Goal: Information Seeking & Learning: Understand process/instructions

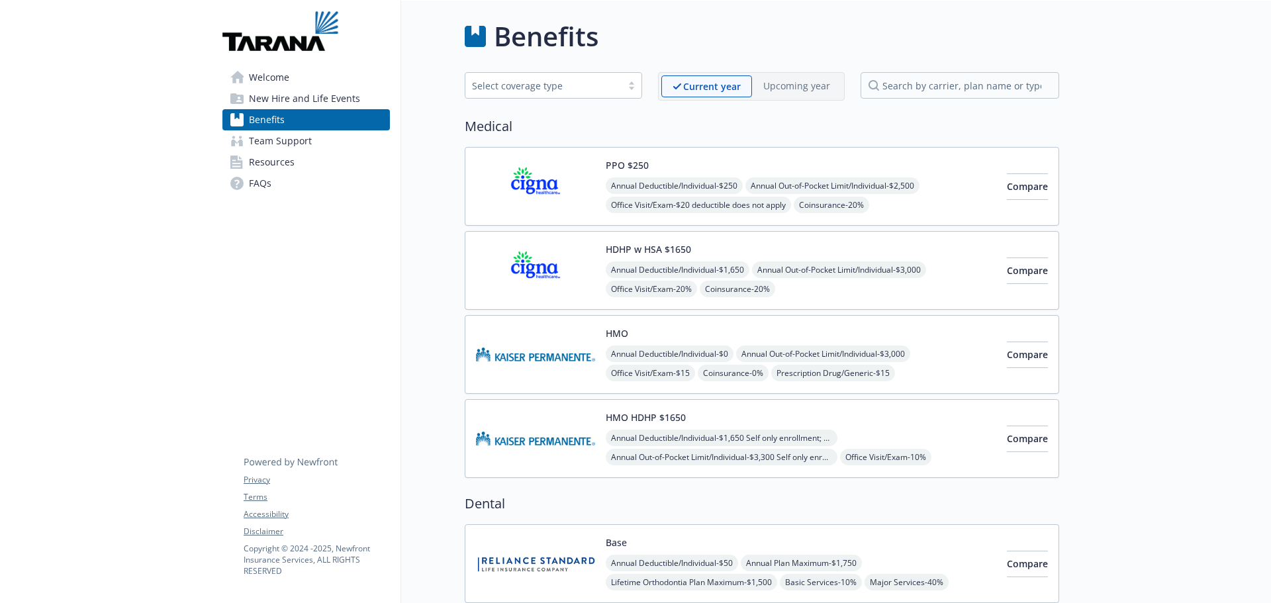
click at [299, 104] on span "New Hire and Life Events" at bounding box center [304, 98] width 111 height 21
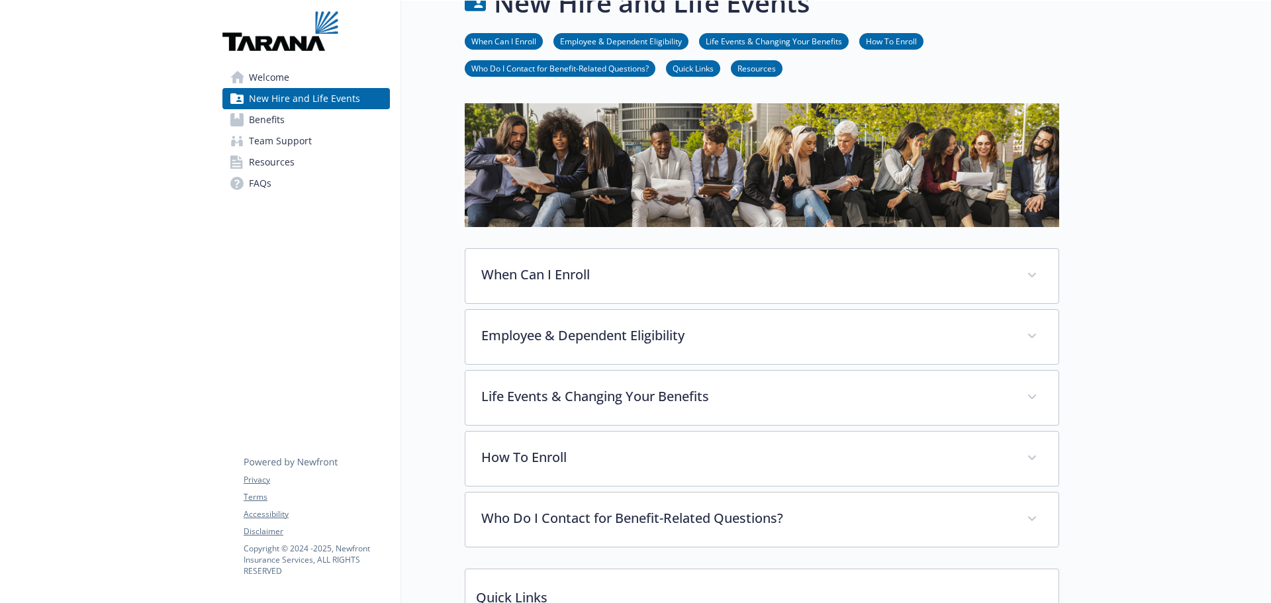
scroll to position [66, 0]
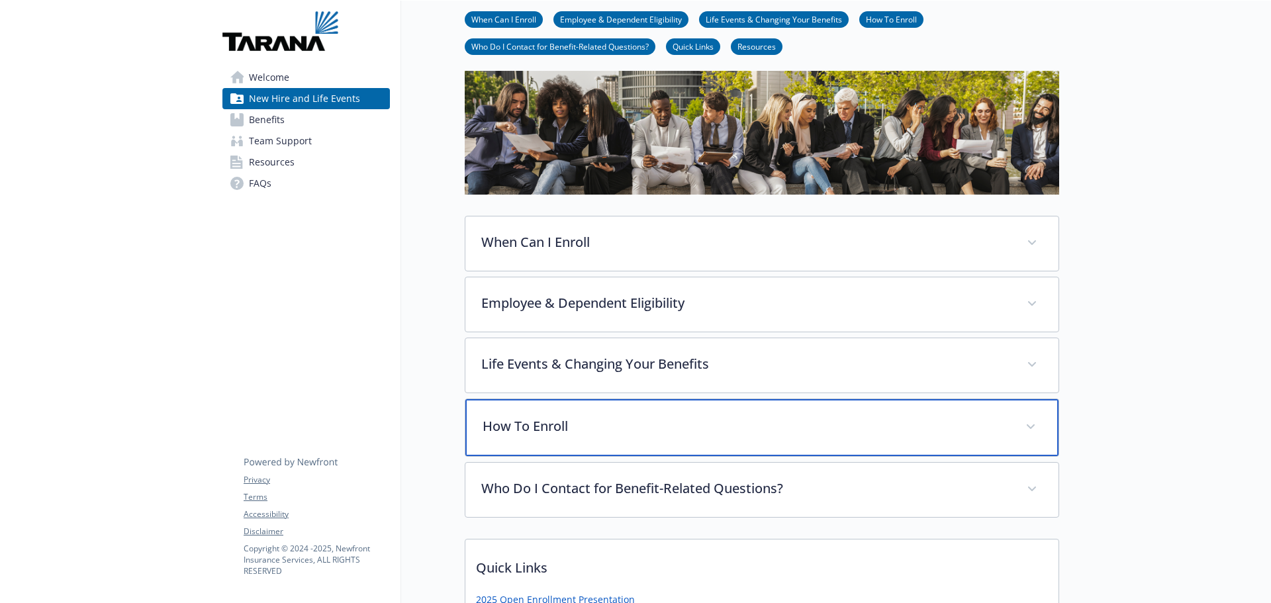
click at [636, 415] on div "How To Enroll" at bounding box center [762, 427] width 593 height 57
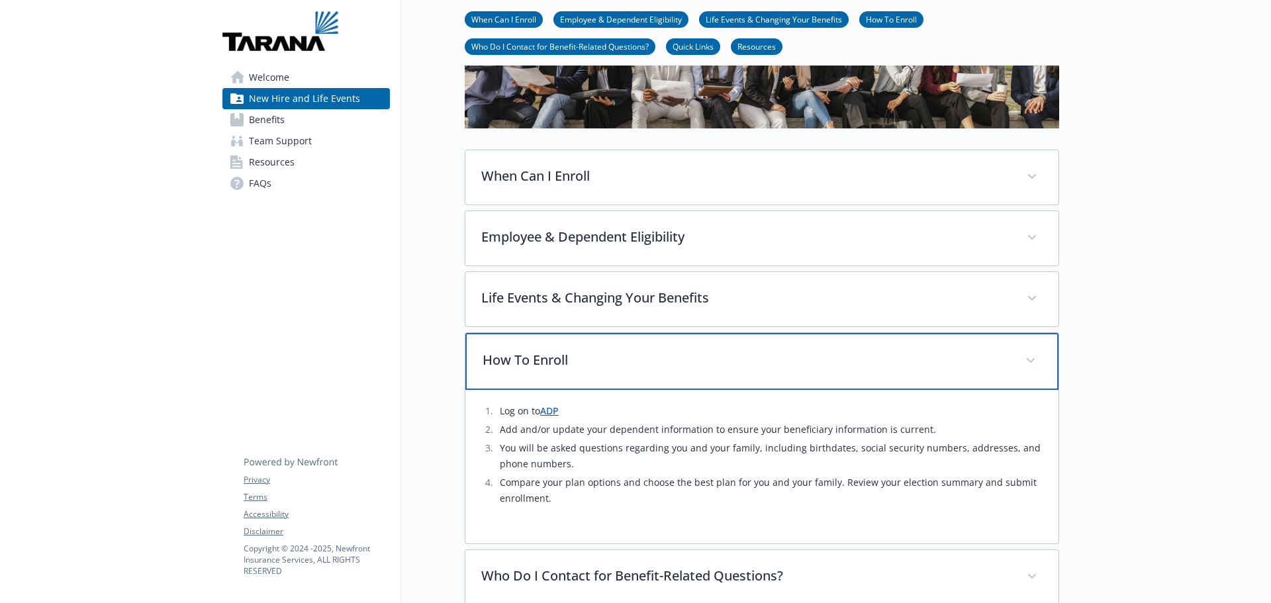
scroll to position [199, 0]
